Goal: Navigation & Orientation: Go to known website

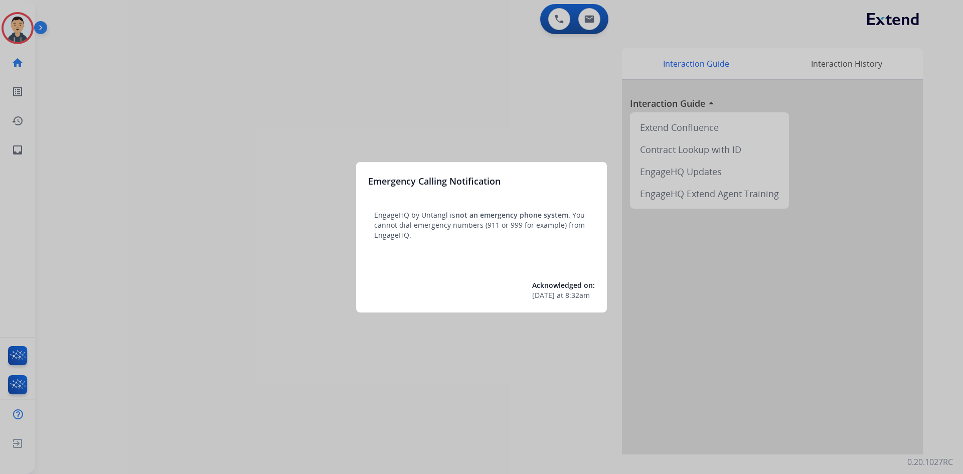
click at [17, 380] on div at bounding box center [481, 237] width 963 height 474
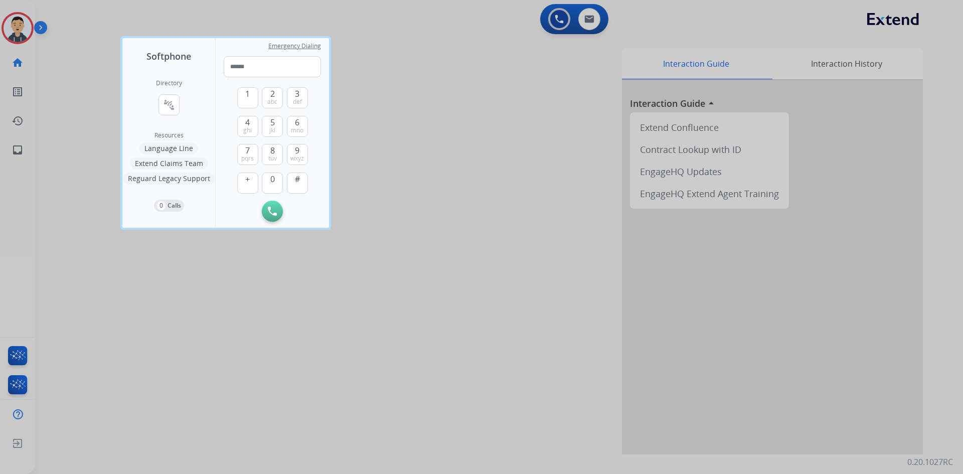
click at [18, 386] on div at bounding box center [481, 237] width 963 height 474
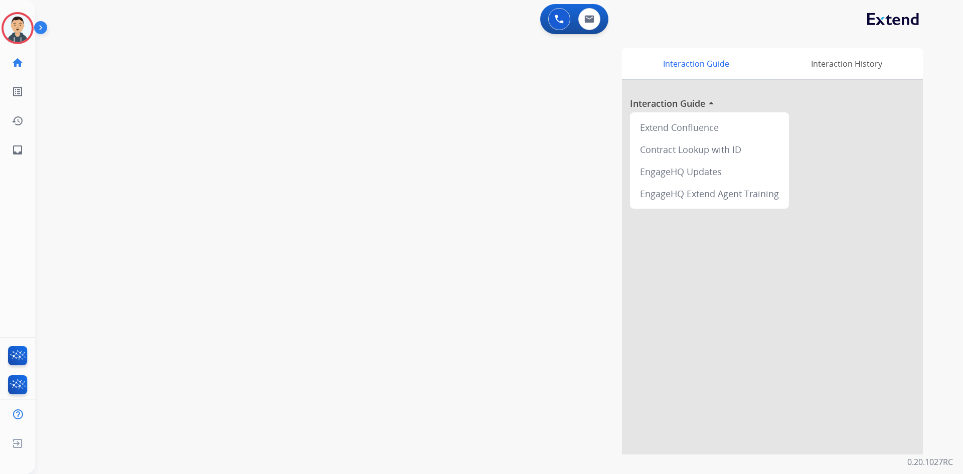
click at [59, 392] on div "swap_horiz Break voice bridge close_fullscreen Connect 3-Way Call merge_type Se…" at bounding box center [486, 245] width 903 height 418
click at [24, 388] on img at bounding box center [18, 386] width 24 height 23
